Goal: Task Accomplishment & Management: Use online tool/utility

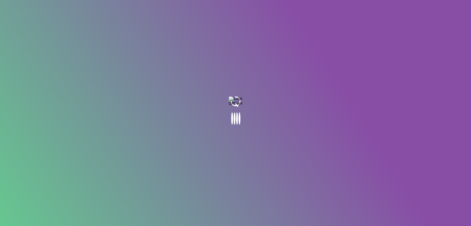
click at [144, 20] on body at bounding box center [235, 113] width 471 height 226
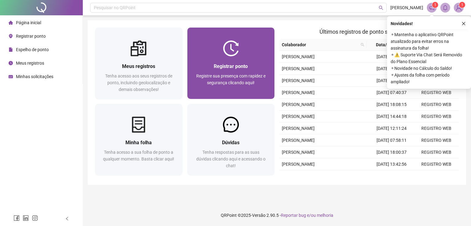
click at [194, 43] on div at bounding box center [230, 48] width 87 height 16
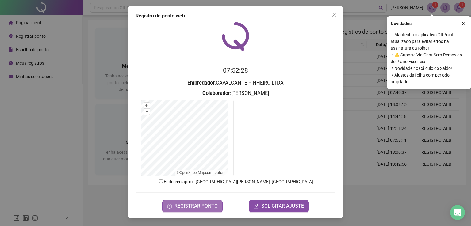
click at [209, 206] on span "REGISTRAR PONTO" at bounding box center [196, 206] width 43 height 7
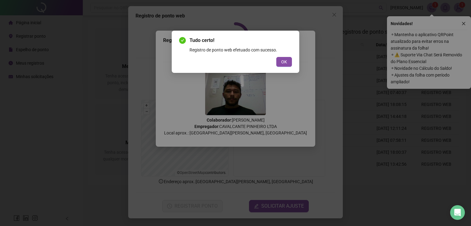
click at [274, 60] on div "OK" at bounding box center [235, 62] width 113 height 10
click at [286, 69] on div "Tudo certo! Registro de ponto web efetuado com sucesso. OK" at bounding box center [236, 52] width 128 height 42
click at [288, 62] on button "OK" at bounding box center [284, 62] width 16 height 10
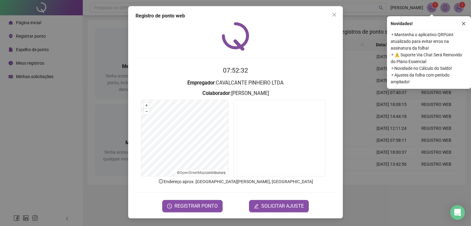
click at [288, 62] on div "Tudo certo! Registro de ponto web efetuado com sucesso. OK" at bounding box center [235, 113] width 471 height 226
click at [335, 16] on icon "close" at bounding box center [334, 14] width 5 height 5
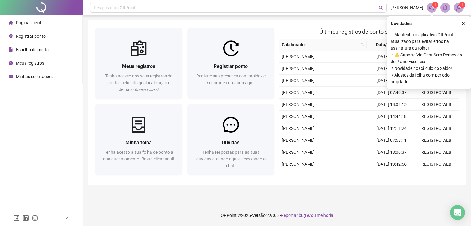
click at [234, 2] on header "Pesquisar no QRPoint FELIPE SILVA 1 1" at bounding box center [277, 7] width 388 height 15
